Goal: Check status: Check status

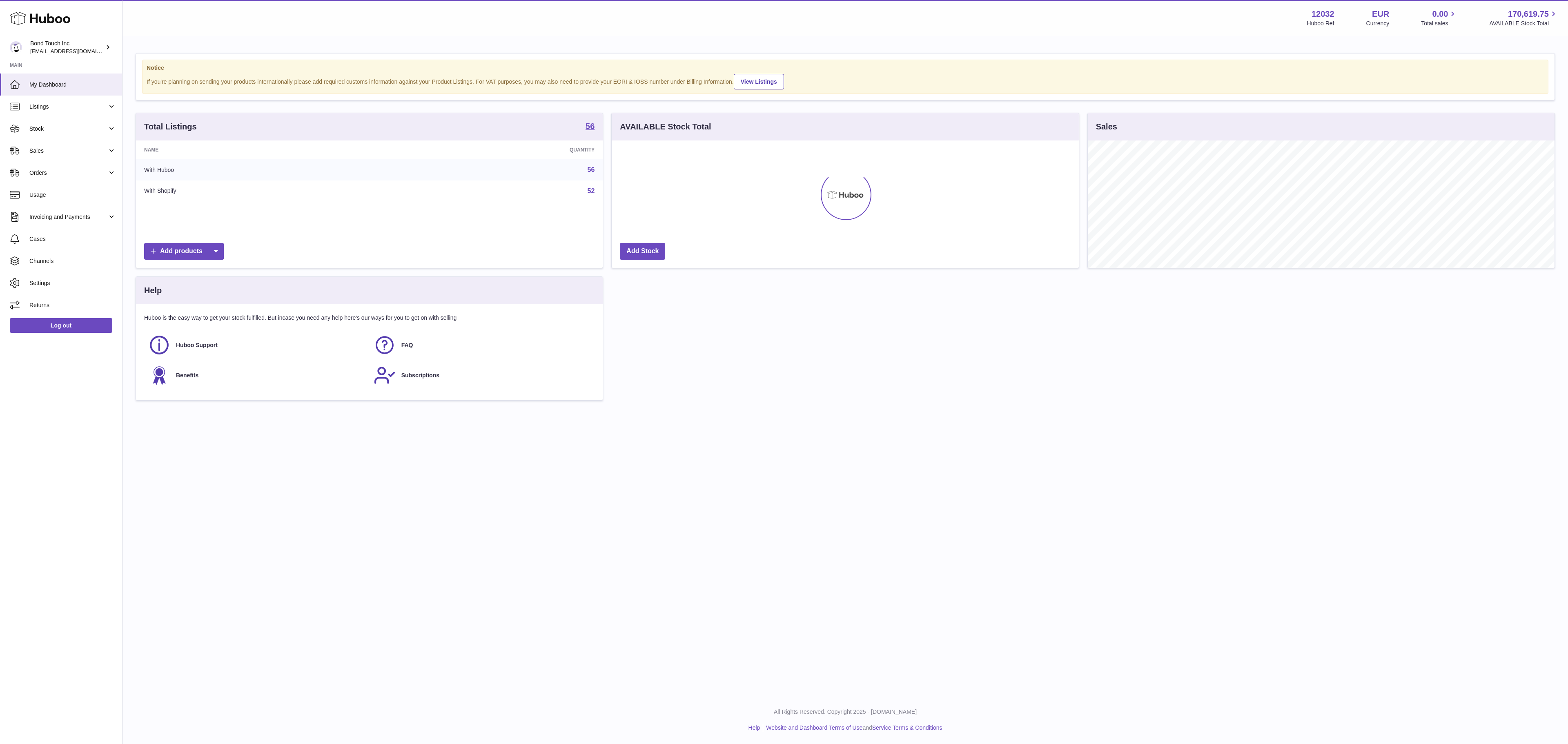
scroll to position [128, 465]
click at [49, 154] on span "Sales" at bounding box center [68, 151] width 78 height 8
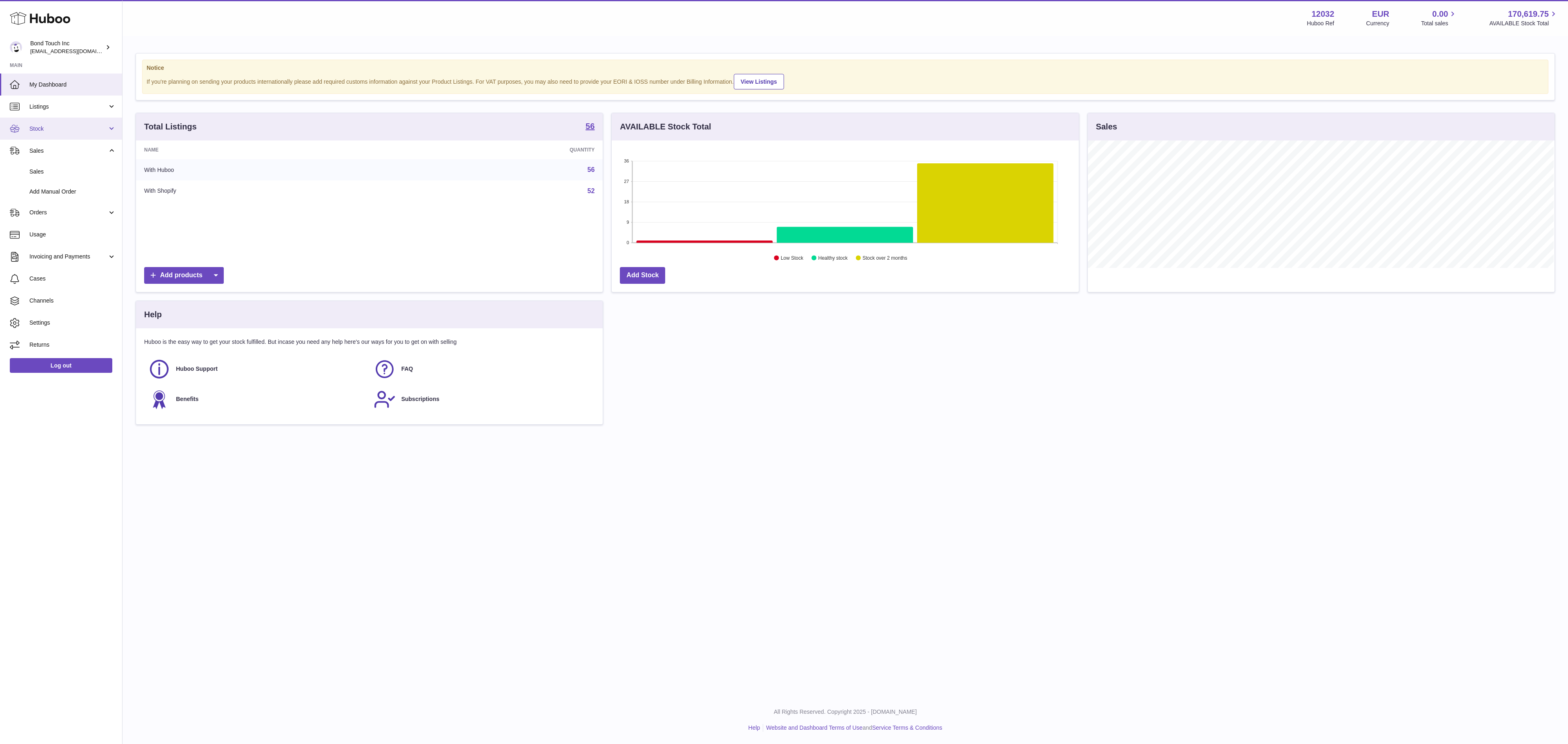
click at [68, 128] on span "Stock" at bounding box center [68, 129] width 78 height 8
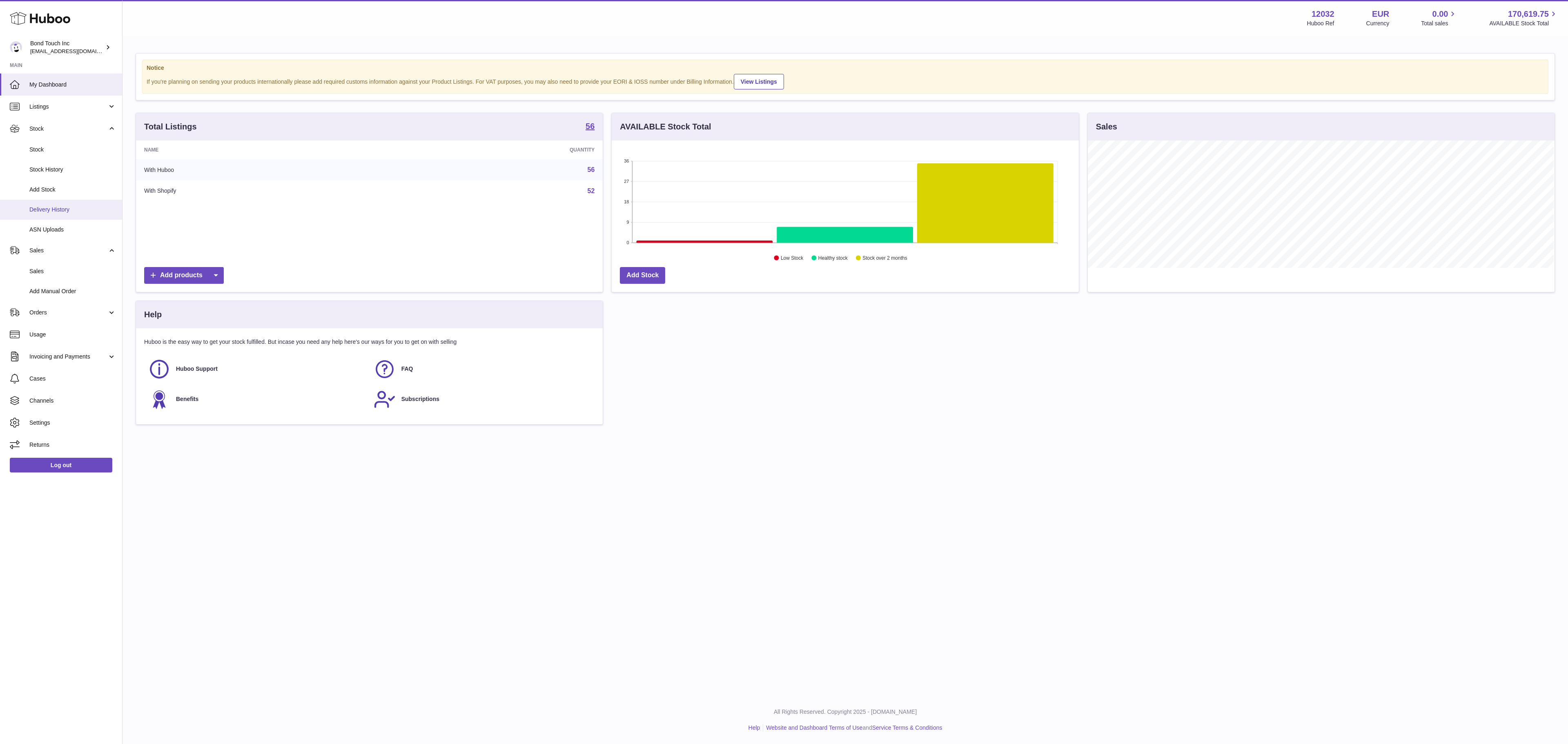
click at [61, 207] on span "Delivery History" at bounding box center [72, 209] width 86 height 8
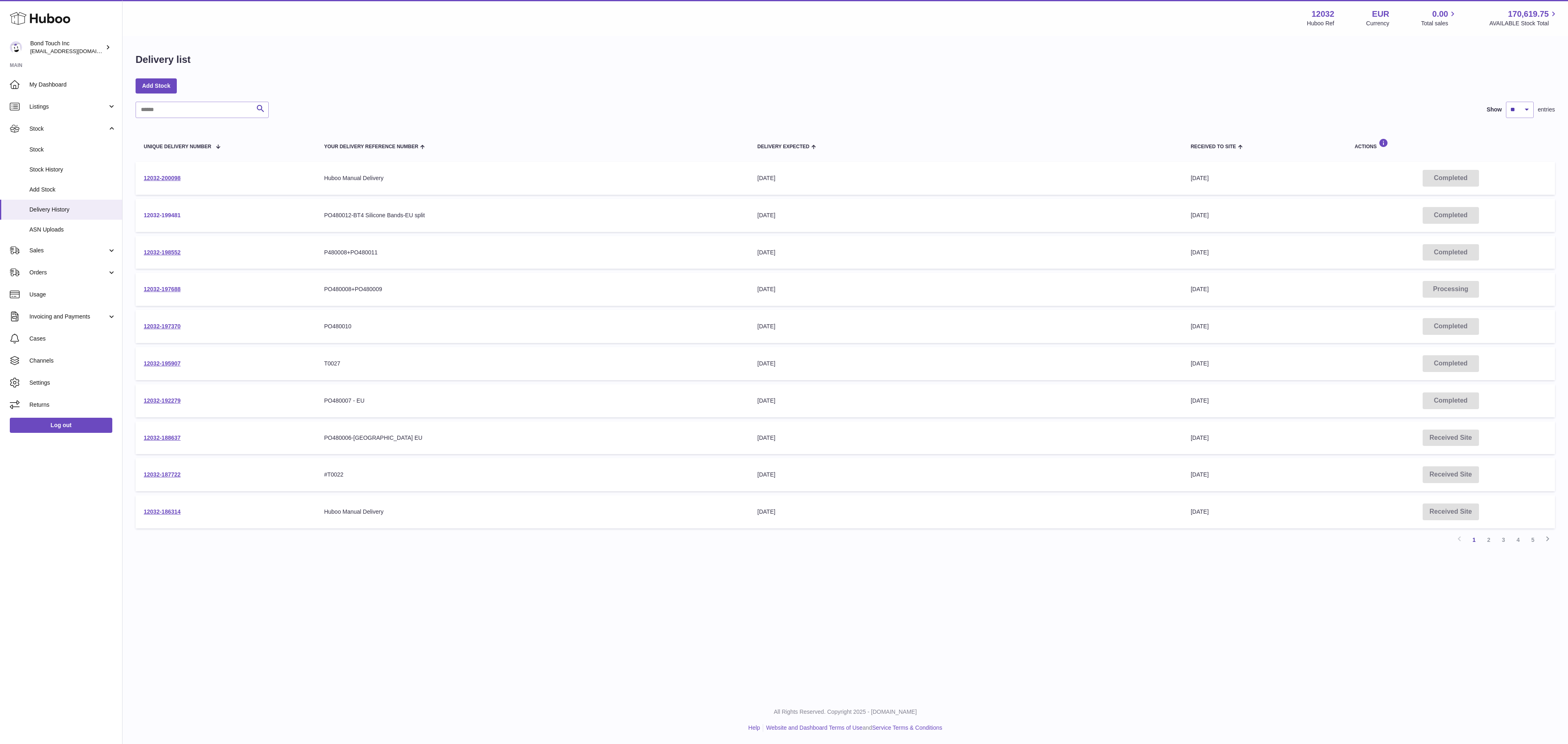
click at [166, 218] on link "12032-199481" at bounding box center [162, 215] width 37 height 7
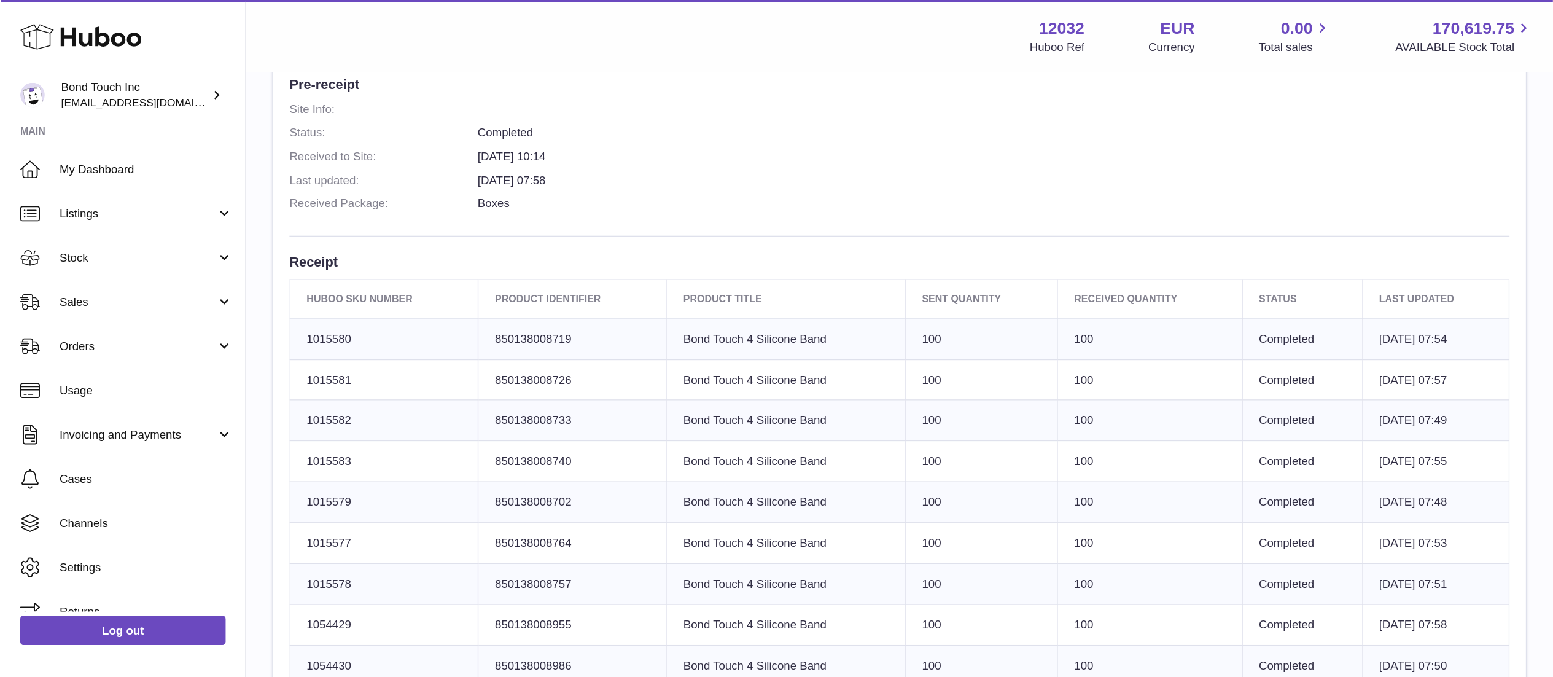
scroll to position [317, 0]
